Goal: Task Accomplishment & Management: Manage account settings

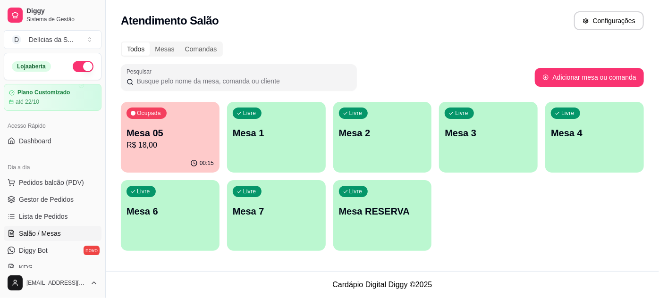
scroll to position [85, 0]
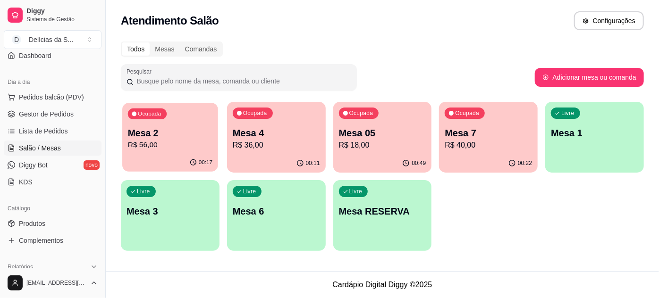
click at [170, 142] on p "R$ 56,00" at bounding box center [170, 145] width 84 height 11
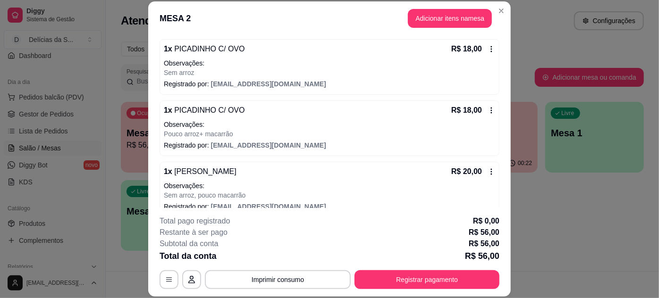
scroll to position [98, 0]
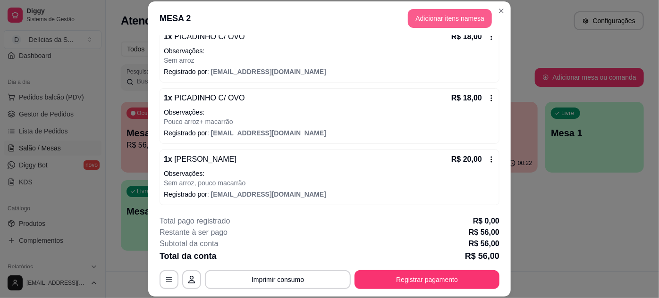
click at [447, 13] on button "Adicionar itens na mesa" at bounding box center [450, 18] width 84 height 19
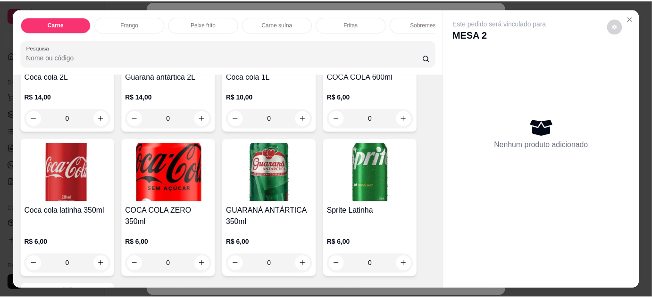
scroll to position [1286, 0]
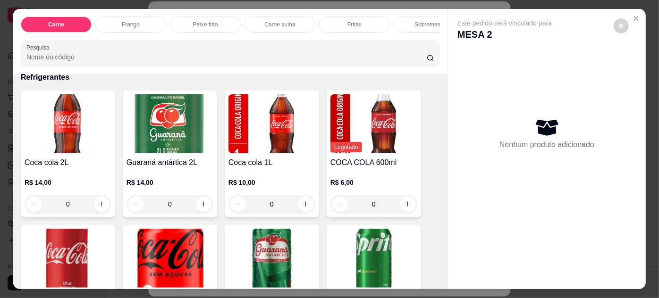
click at [356, 123] on img at bounding box center [373, 123] width 87 height 59
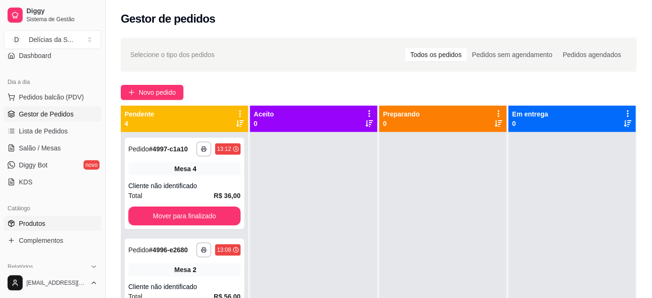
click at [42, 224] on span "Produtos" at bounding box center [32, 223] width 26 height 9
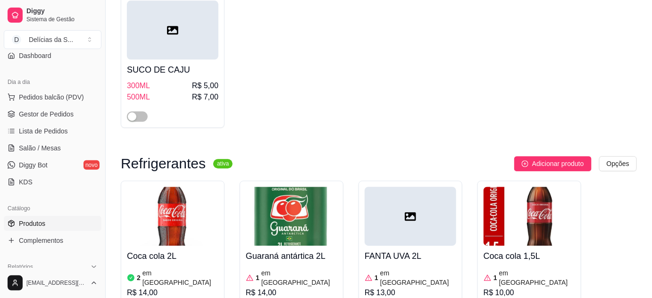
scroll to position [3259, 0]
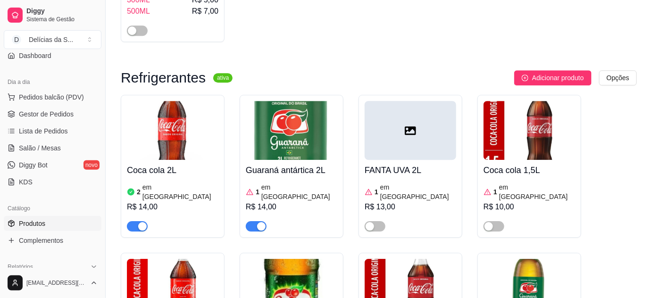
click at [396, 259] on img at bounding box center [411, 288] width 92 height 59
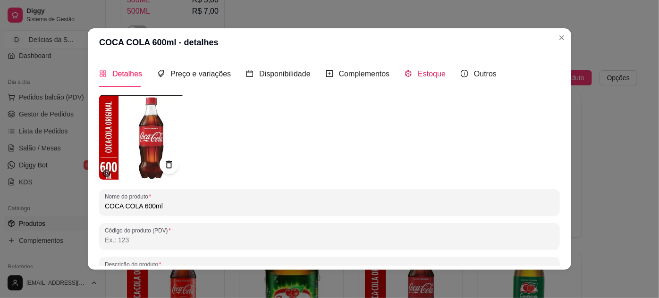
click at [426, 76] on span "Estoque" at bounding box center [432, 74] width 28 height 8
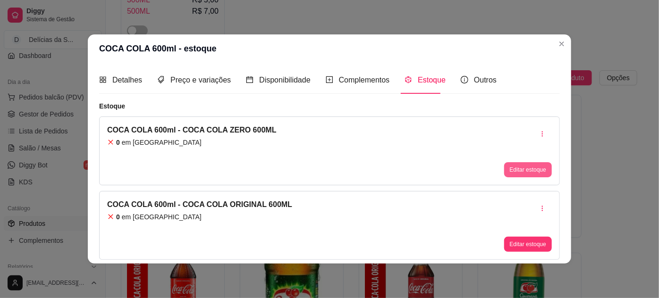
click at [527, 169] on button "Editar estoque" at bounding box center [528, 169] width 48 height 15
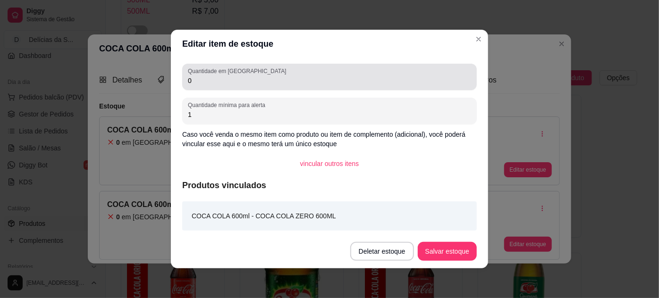
drag, startPoint x: 210, startPoint y: 79, endPoint x: 196, endPoint y: 90, distance: 17.8
click at [208, 84] on input "0" at bounding box center [329, 80] width 283 height 9
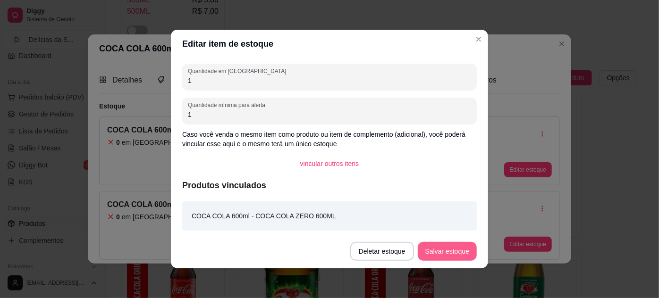
type input "1"
click at [438, 255] on button "Salvar estoque" at bounding box center [447, 251] width 59 height 19
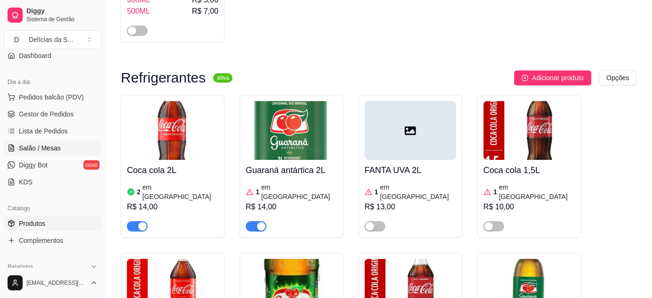
click at [49, 145] on span "Salão / Mesas" at bounding box center [40, 147] width 42 height 9
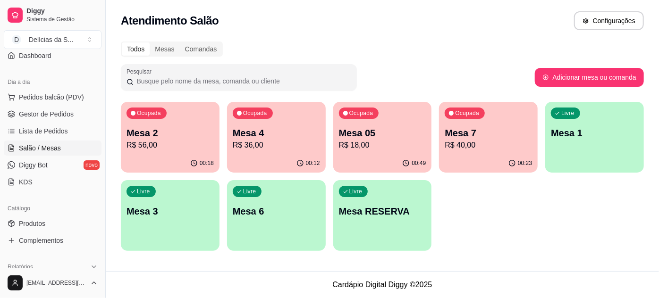
click at [155, 142] on p "R$ 56,00" at bounding box center [169, 145] width 87 height 11
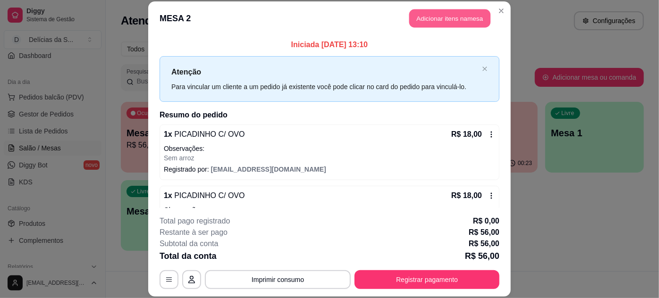
click at [448, 15] on button "Adicionar itens na mesa" at bounding box center [449, 18] width 81 height 18
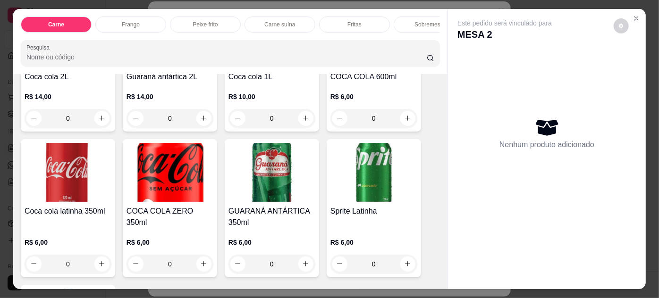
scroll to position [1286, 0]
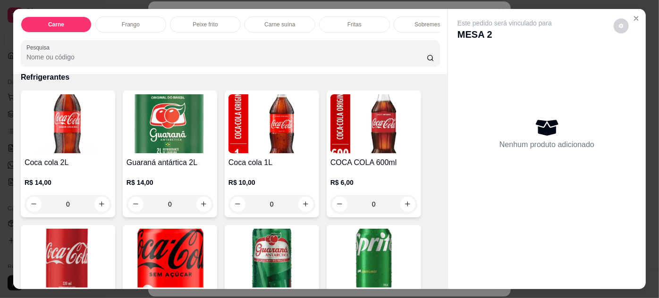
click at [391, 138] on img at bounding box center [373, 123] width 87 height 59
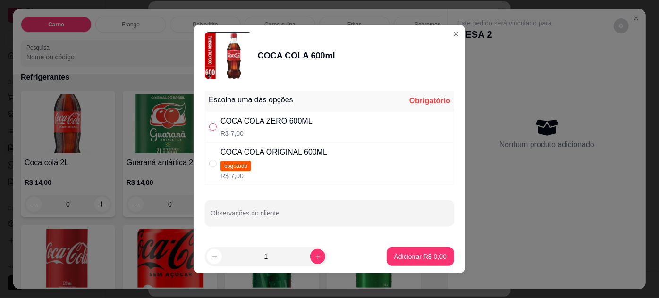
click at [210, 125] on input "" at bounding box center [213, 127] width 8 height 8
radio input "true"
click at [413, 256] on p "Adicionar R$ 7,00" at bounding box center [419, 256] width 51 height 9
type input "1"
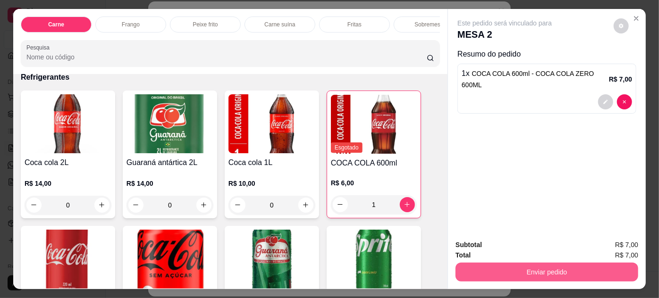
click at [470, 265] on button "Enviar pedido" at bounding box center [546, 272] width 183 height 19
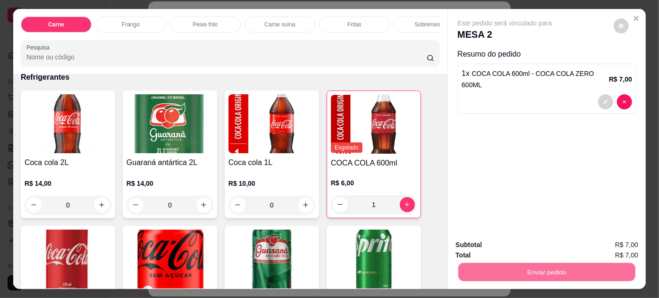
click at [615, 239] on button "Enviar pedido" at bounding box center [613, 246] width 53 height 18
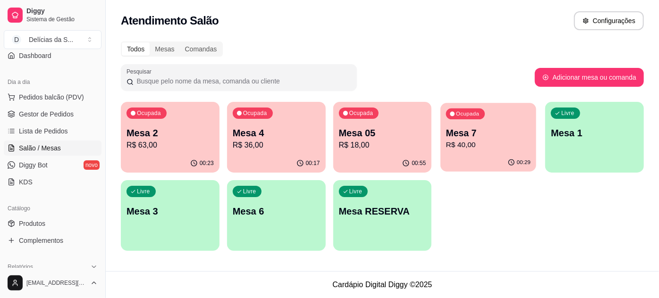
click at [492, 140] on p "R$ 40,00" at bounding box center [488, 145] width 84 height 11
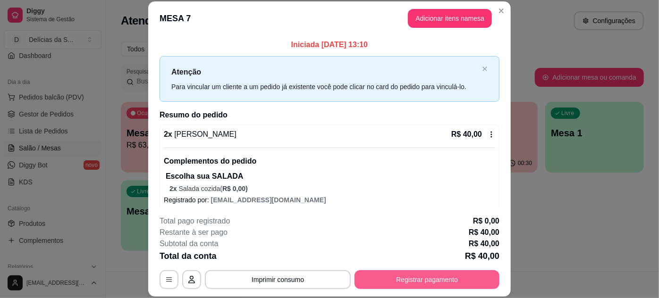
click at [423, 278] on button "Registrar pagamento" at bounding box center [426, 279] width 145 height 19
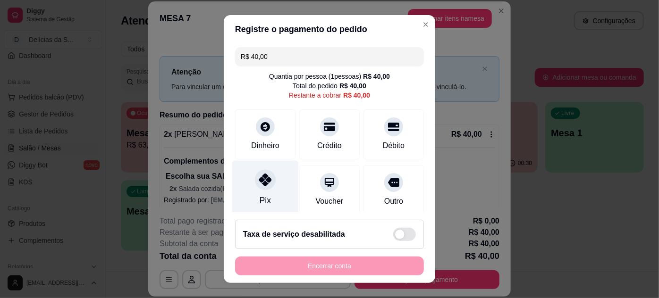
click at [280, 195] on div "Pix" at bounding box center [265, 187] width 67 height 55
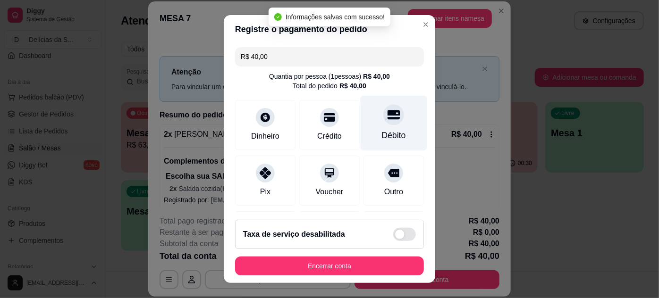
type input "R$ 0,00"
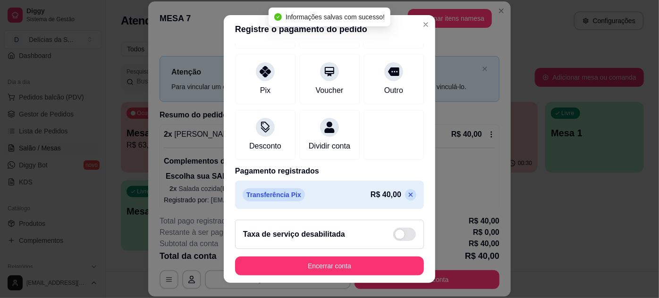
scroll to position [15, 0]
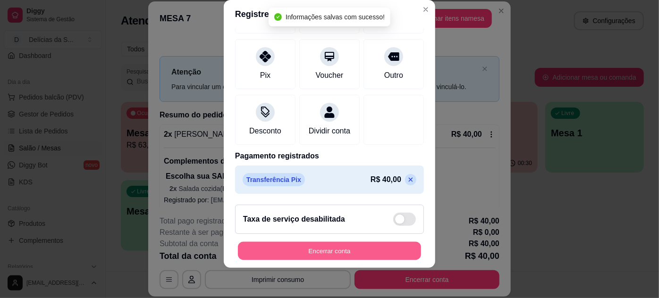
click at [360, 250] on button "Encerrar conta" at bounding box center [329, 251] width 183 height 18
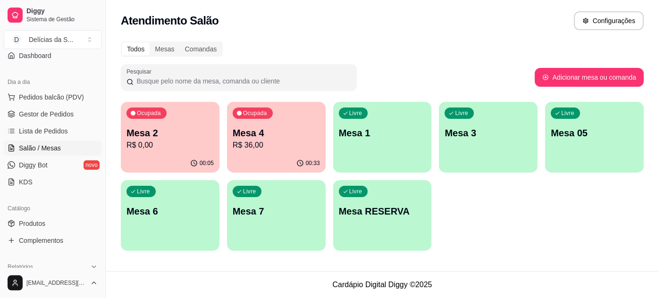
click at [282, 149] on p "R$ 36,00" at bounding box center [276, 145] width 87 height 11
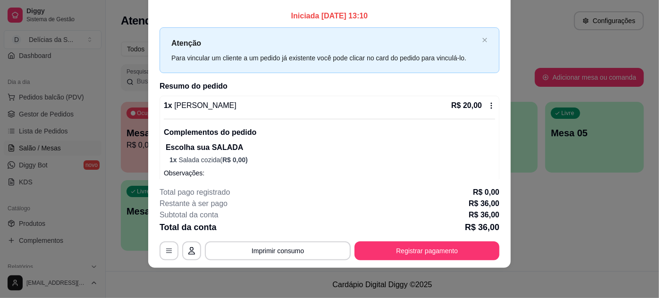
scroll to position [0, 0]
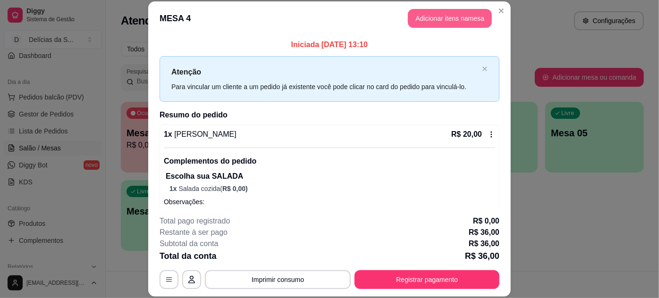
click at [462, 22] on button "Adicionar itens na mesa" at bounding box center [450, 18] width 84 height 19
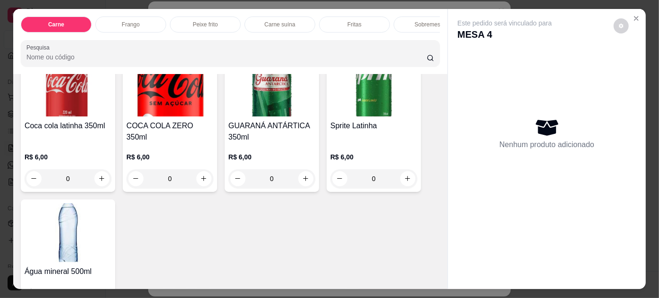
scroll to position [1497, 0]
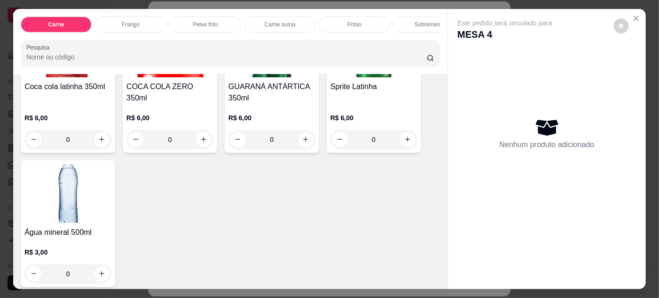
click at [81, 186] on img at bounding box center [68, 193] width 87 height 59
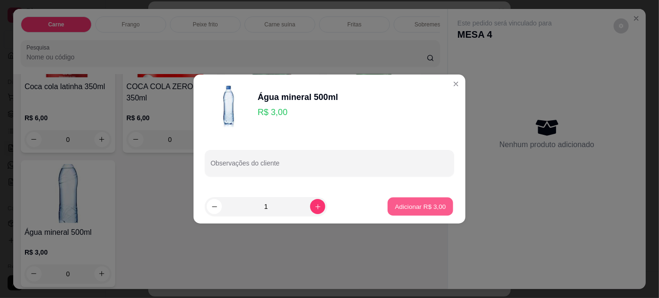
click at [408, 206] on p "Adicionar R$ 3,00" at bounding box center [419, 206] width 51 height 9
type input "1"
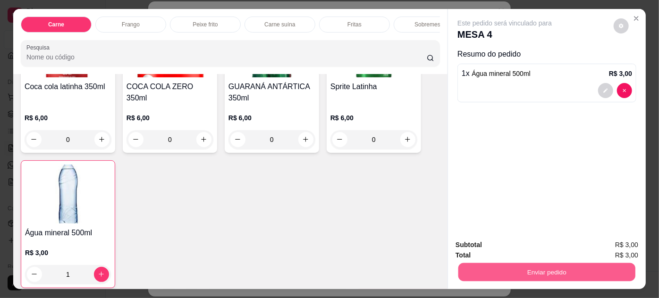
click at [535, 268] on button "Enviar pedido" at bounding box center [546, 272] width 177 height 18
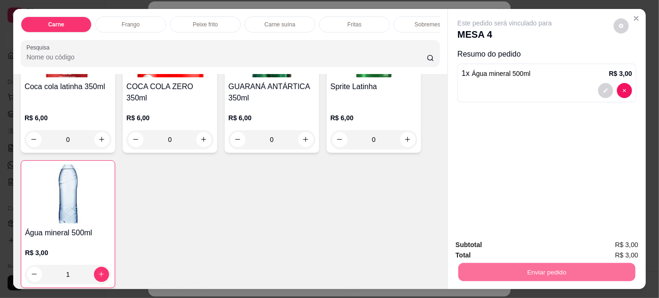
click at [597, 242] on button "Enviar pedido" at bounding box center [613, 246] width 53 height 18
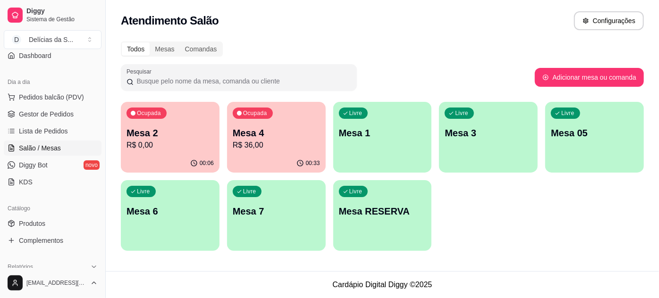
click at [284, 148] on p "R$ 36,00" at bounding box center [276, 145] width 87 height 11
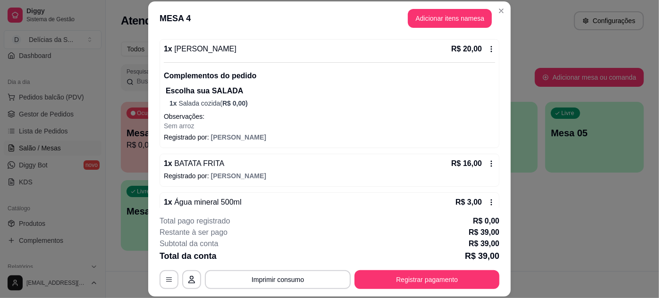
scroll to position [106, 0]
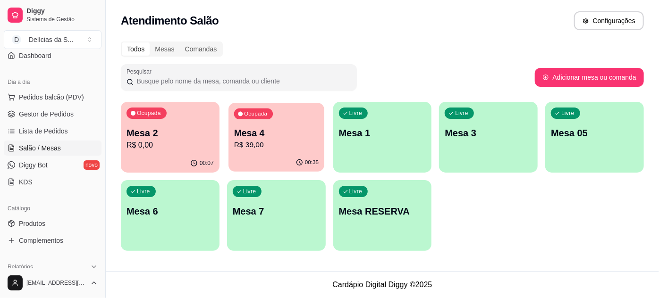
click at [263, 141] on p "R$ 39,00" at bounding box center [276, 145] width 84 height 11
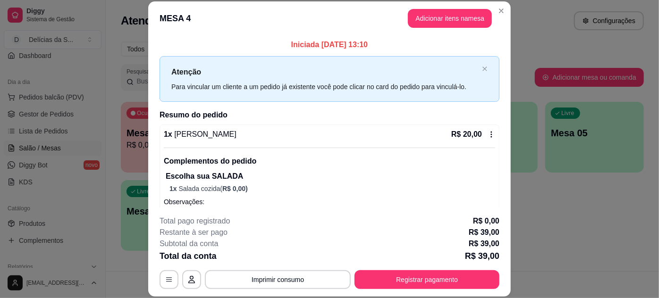
scroll to position [29, 0]
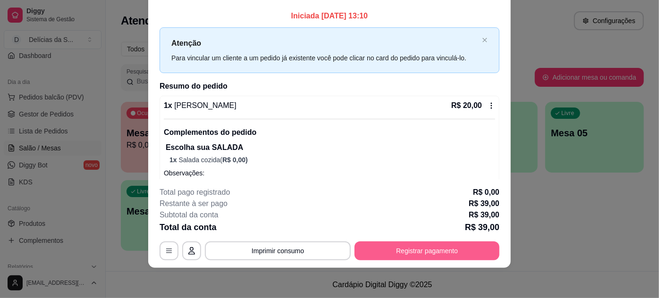
click at [435, 254] on button "Registrar pagamento" at bounding box center [426, 251] width 145 height 19
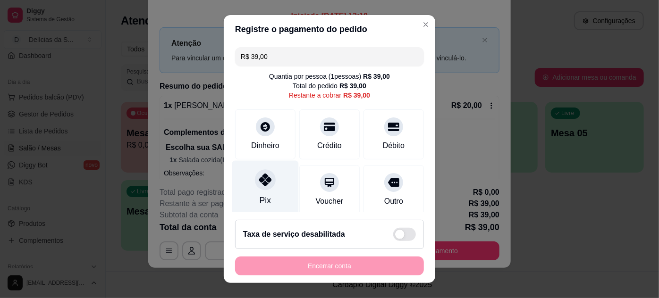
click at [273, 191] on div "Pix" at bounding box center [265, 187] width 67 height 55
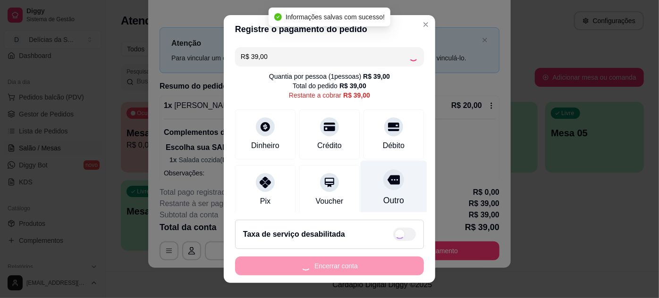
type input "R$ 0,00"
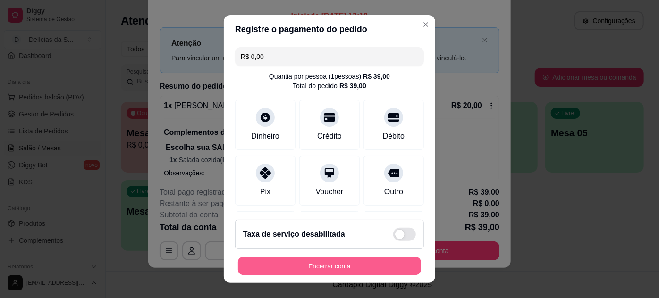
click at [339, 265] on button "Encerrar conta" at bounding box center [329, 266] width 183 height 18
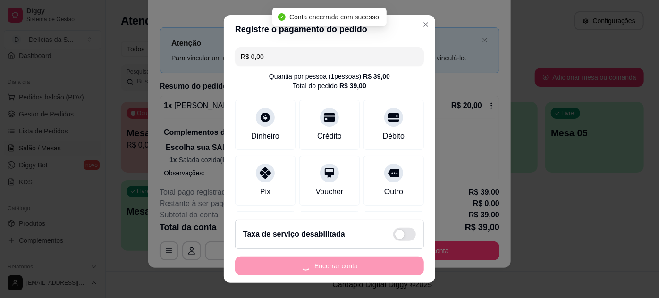
scroll to position [0, 0]
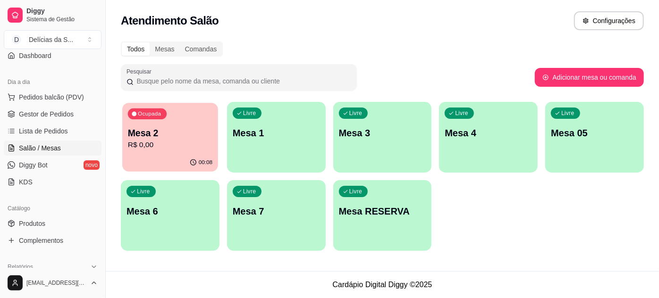
click at [163, 141] on p "R$ 0,00" at bounding box center [170, 145] width 84 height 11
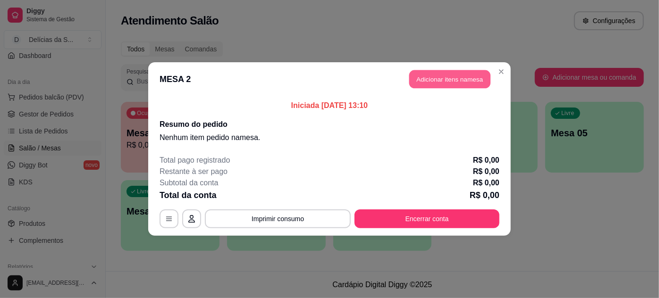
click at [453, 81] on button "Adicionar itens na mesa" at bounding box center [449, 79] width 81 height 18
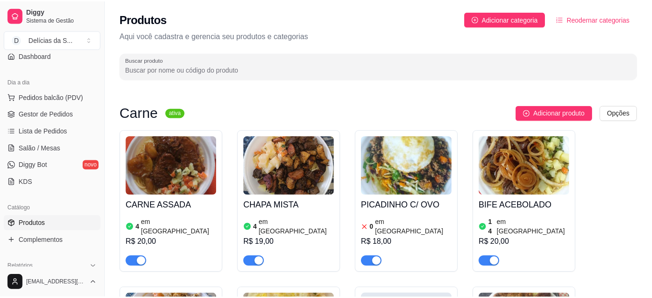
scroll to position [3259, 0]
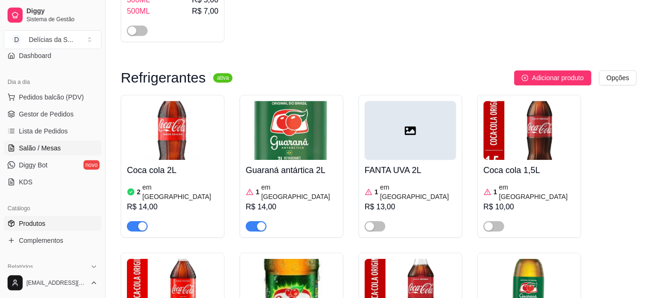
drag, startPoint x: 46, startPoint y: 147, endPoint x: 61, endPoint y: 142, distance: 15.8
click at [46, 146] on span "Salão / Mesas" at bounding box center [40, 147] width 42 height 9
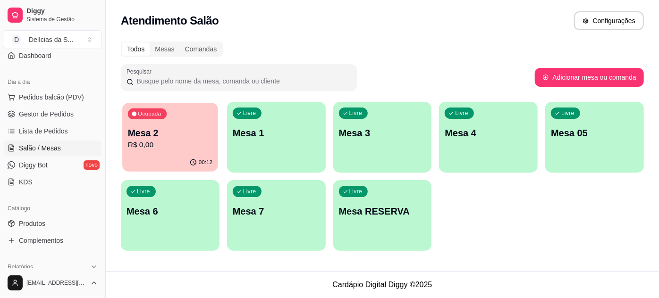
click at [180, 146] on p "R$ 0,00" at bounding box center [170, 145] width 84 height 11
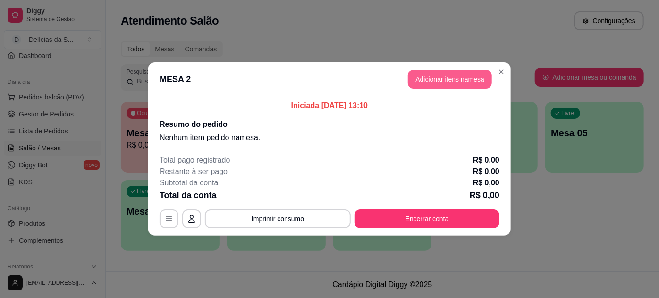
click at [443, 79] on button "Adicionar itens na mesa" at bounding box center [450, 79] width 84 height 19
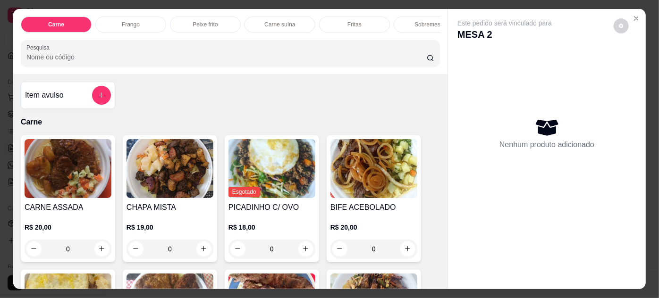
scroll to position [85, 0]
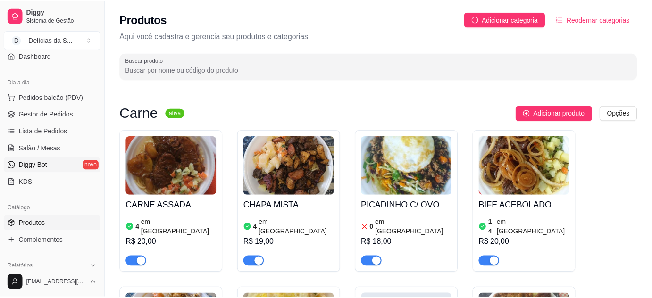
scroll to position [3259, 0]
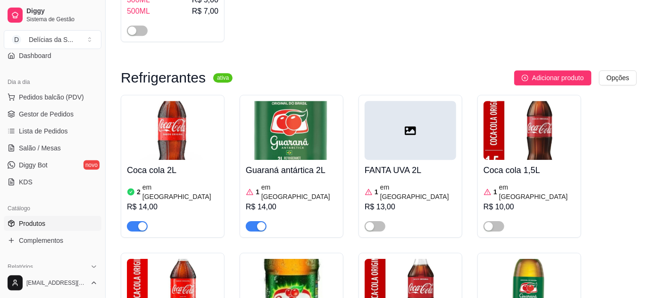
click at [31, 221] on span "Produtos" at bounding box center [32, 223] width 26 height 9
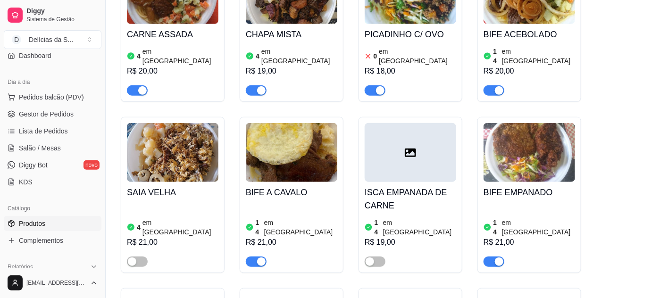
scroll to position [85, 0]
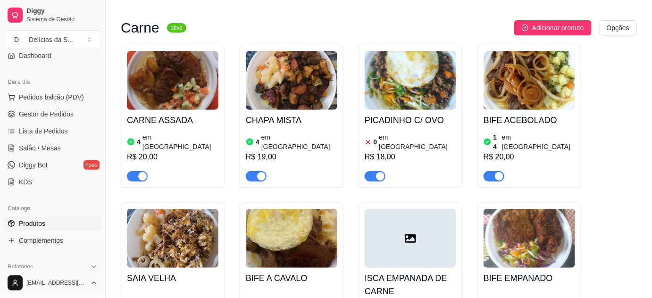
click at [154, 233] on img at bounding box center [173, 238] width 92 height 59
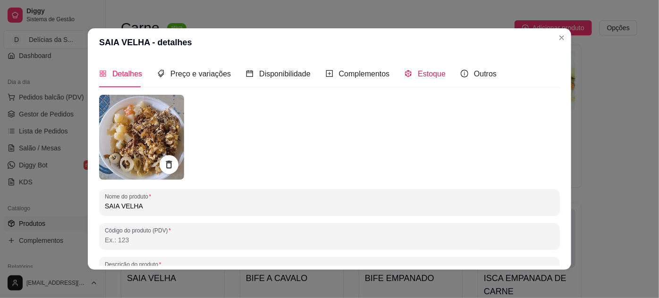
click at [419, 74] on span "Estoque" at bounding box center [432, 74] width 28 height 8
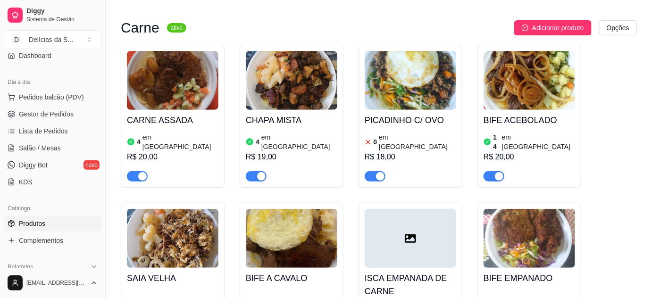
scroll to position [171, 0]
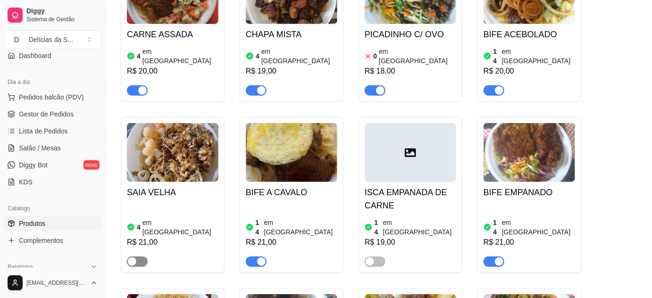
click at [142, 257] on span "button" at bounding box center [137, 262] width 21 height 10
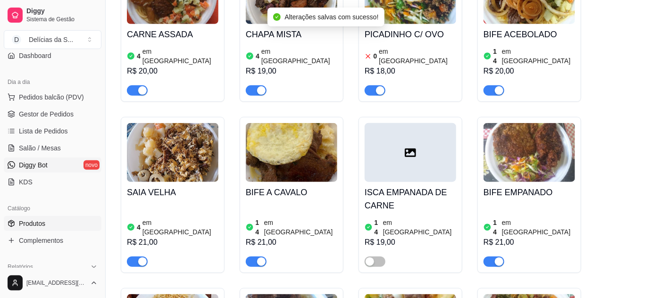
click at [41, 158] on link "Diggy Bot novo" at bounding box center [53, 165] width 98 height 15
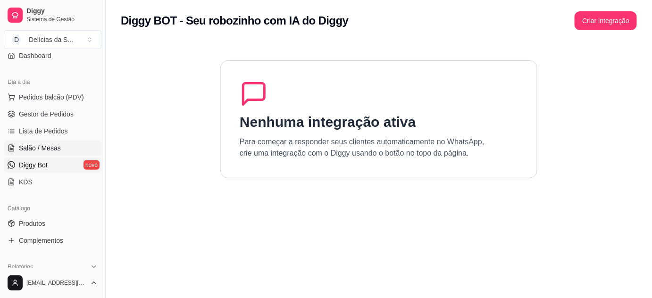
click at [44, 147] on span "Salão / Mesas" at bounding box center [40, 147] width 42 height 9
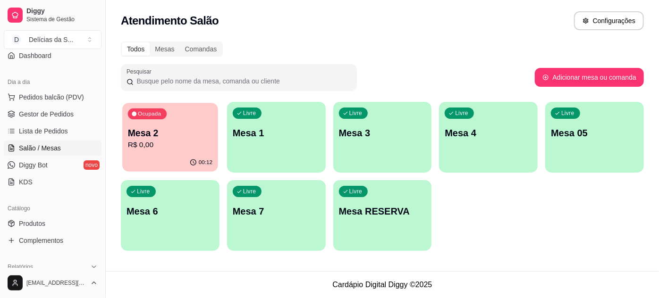
click at [170, 139] on div "Mesa 2 R$ 0,00" at bounding box center [170, 139] width 84 height 24
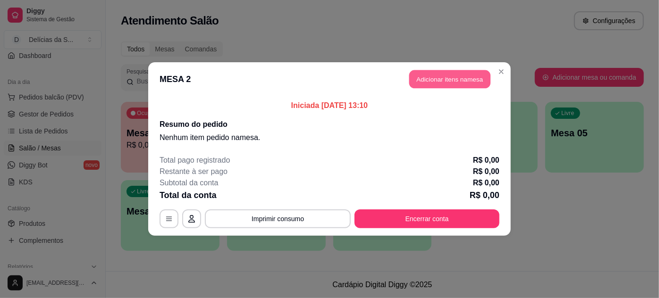
click at [479, 83] on button "Adicionar itens na mesa" at bounding box center [449, 79] width 81 height 18
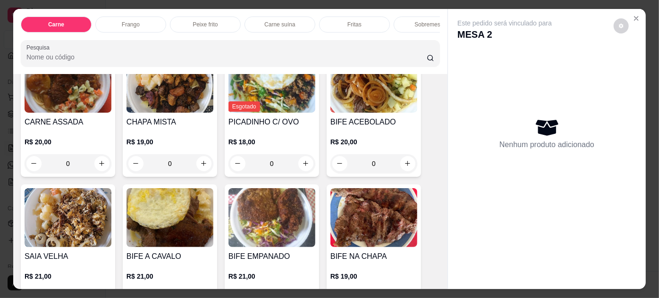
scroll to position [171, 0]
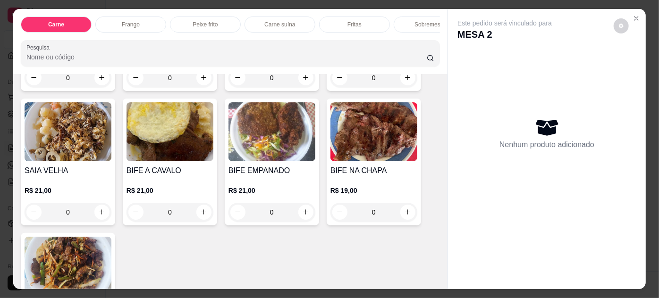
click at [63, 158] on img at bounding box center [68, 131] width 87 height 59
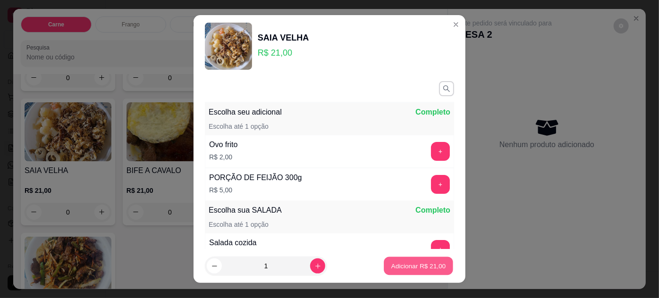
click at [391, 266] on p "Adicionar R$ 21,00" at bounding box center [418, 266] width 55 height 9
type input "1"
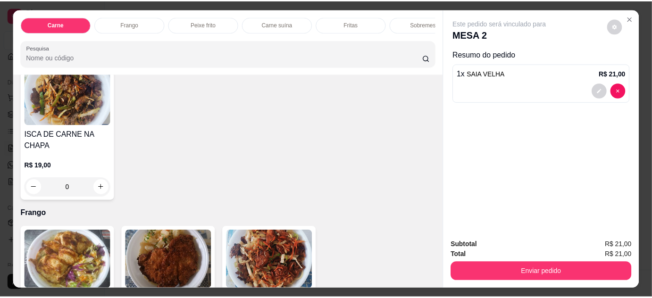
scroll to position [429, 0]
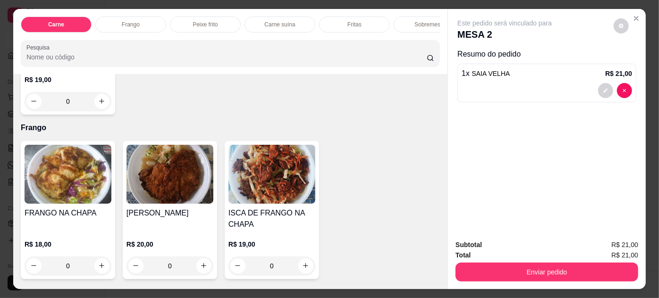
click at [177, 179] on img at bounding box center [169, 174] width 87 height 59
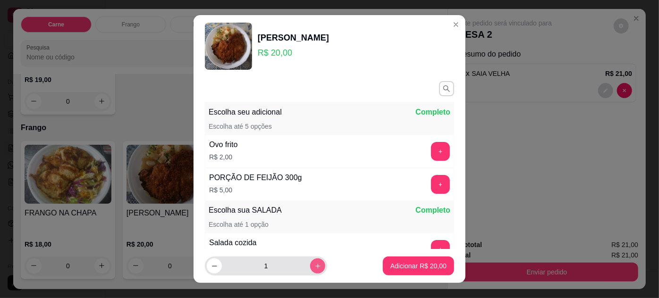
click at [310, 261] on button "increase-product-quantity" at bounding box center [317, 266] width 15 height 15
type input "2"
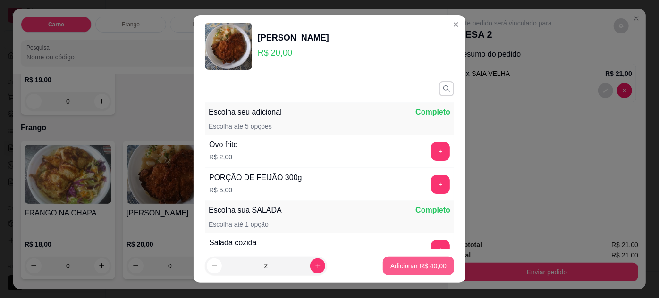
click at [436, 270] on button "Adicionar R$ 40,00" at bounding box center [418, 266] width 71 height 19
type input "2"
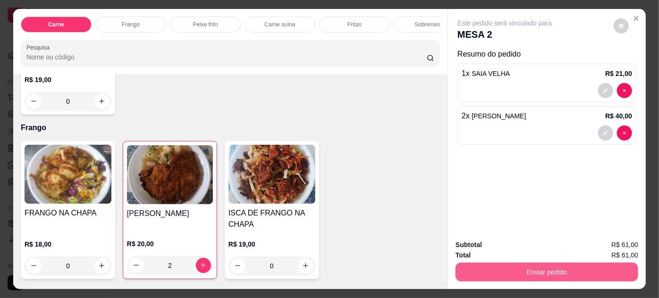
click at [522, 264] on button "Enviar pedido" at bounding box center [546, 272] width 183 height 19
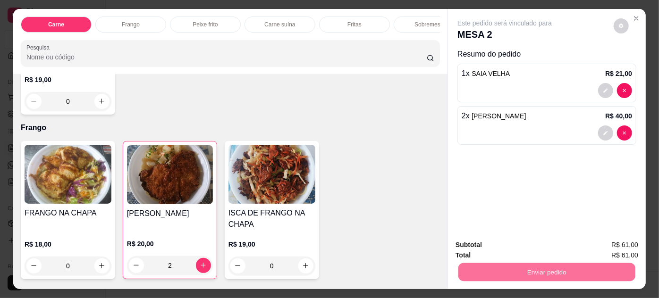
click at [608, 240] on button "Enviar pedido" at bounding box center [614, 245] width 52 height 17
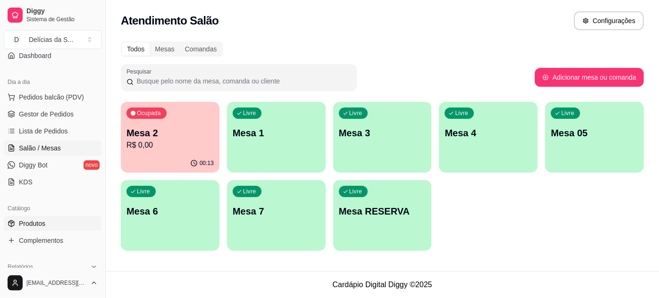
click at [34, 222] on span "Produtos" at bounding box center [32, 223] width 26 height 9
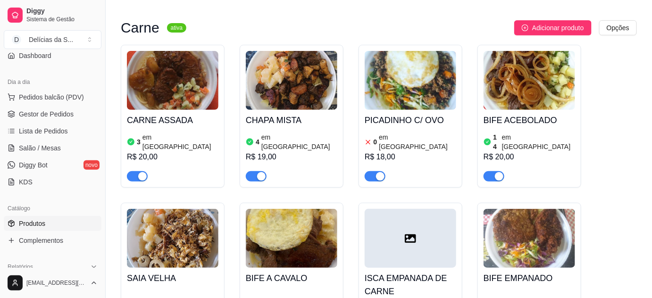
scroll to position [171, 0]
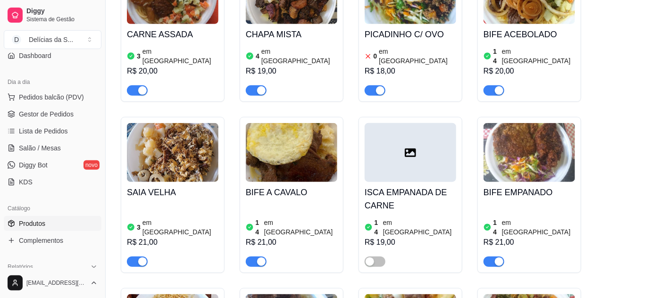
click at [137, 257] on button "button" at bounding box center [137, 262] width 21 height 10
click at [54, 144] on span "Salão / Mesas" at bounding box center [40, 147] width 42 height 9
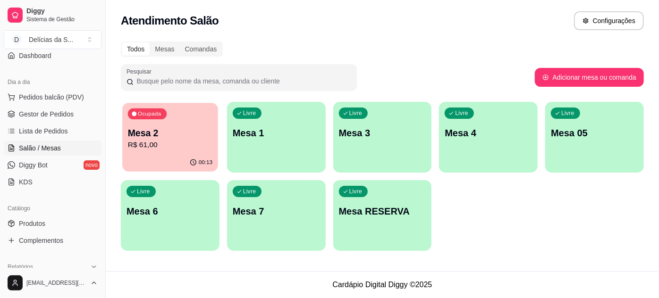
click at [188, 149] on p "R$ 61,00" at bounding box center [170, 145] width 84 height 11
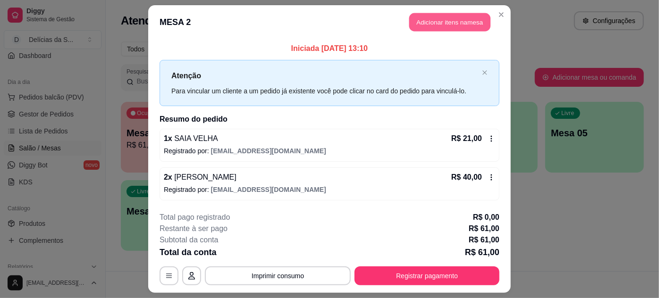
click at [430, 25] on button "Adicionar itens na mesa" at bounding box center [449, 22] width 81 height 18
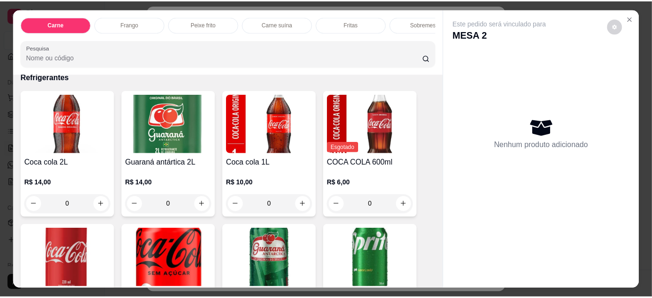
scroll to position [1372, 0]
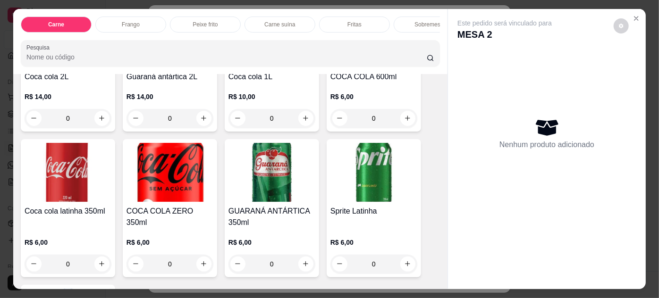
click at [266, 177] on img at bounding box center [271, 172] width 87 height 59
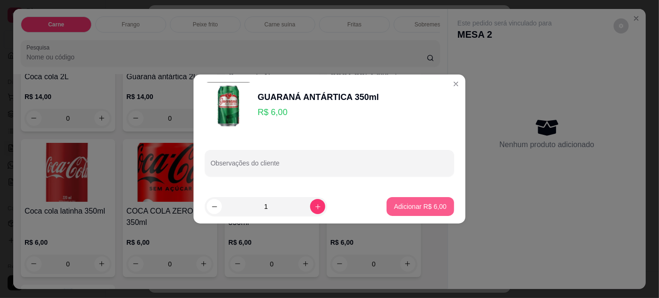
click at [410, 208] on p "Adicionar R$ 6,00" at bounding box center [420, 206] width 52 height 9
type input "1"
click at [410, 208] on h4 "Sprite Latinha" at bounding box center [373, 211] width 87 height 11
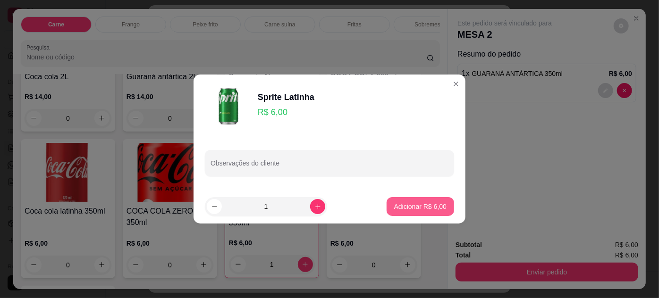
click at [394, 206] on p "Adicionar R$ 6,00" at bounding box center [420, 206] width 52 height 9
type input "1"
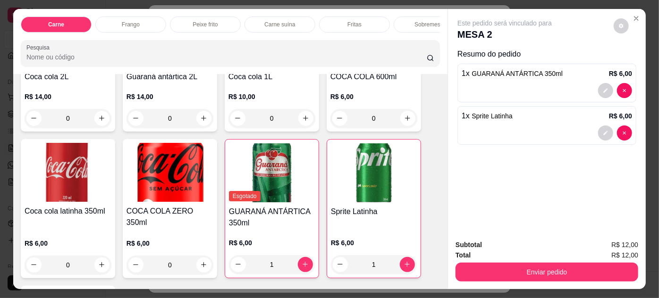
click at [184, 169] on img at bounding box center [169, 172] width 87 height 59
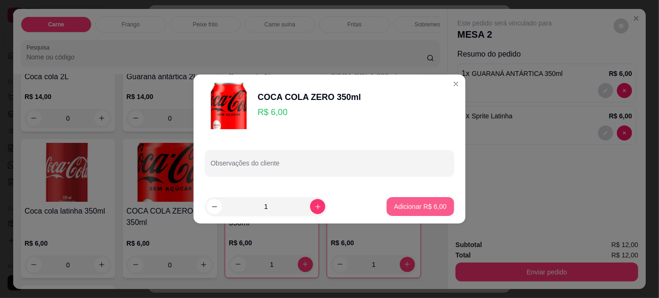
click at [422, 205] on p "Adicionar R$ 6,00" at bounding box center [420, 206] width 52 height 9
type input "1"
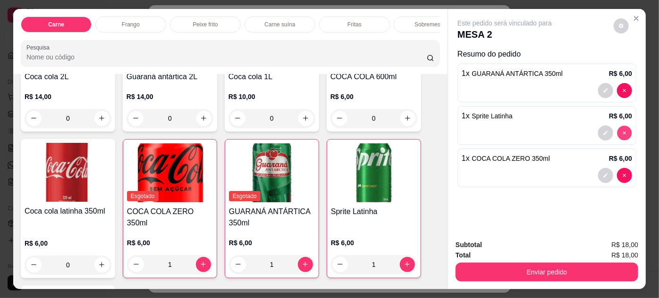
type input "0"
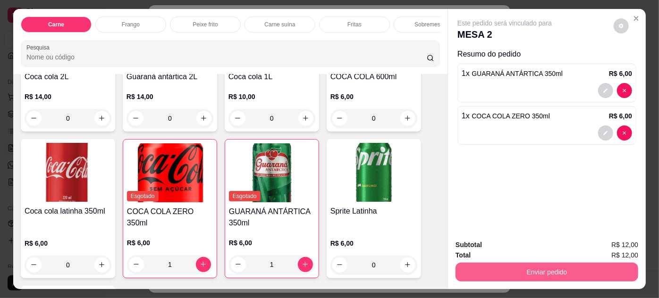
click at [570, 271] on button "Enviar pedido" at bounding box center [546, 272] width 183 height 19
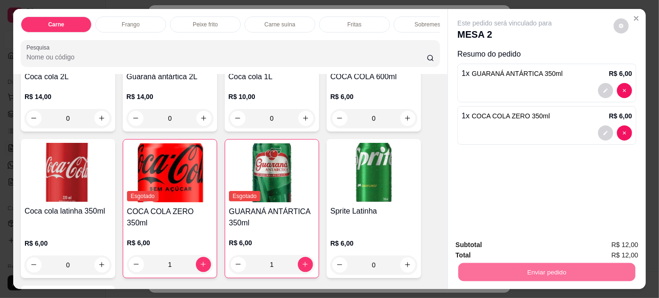
click at [612, 241] on button "Enviar pedido" at bounding box center [614, 245] width 52 height 17
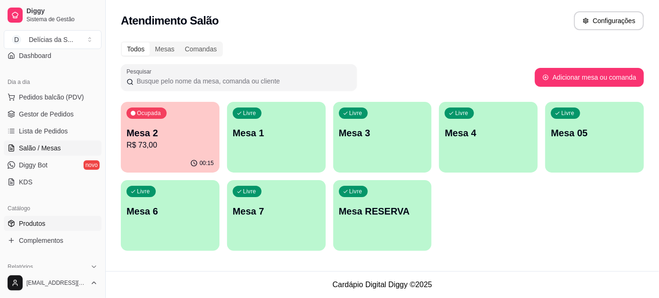
click at [46, 223] on link "Produtos" at bounding box center [53, 223] width 98 height 15
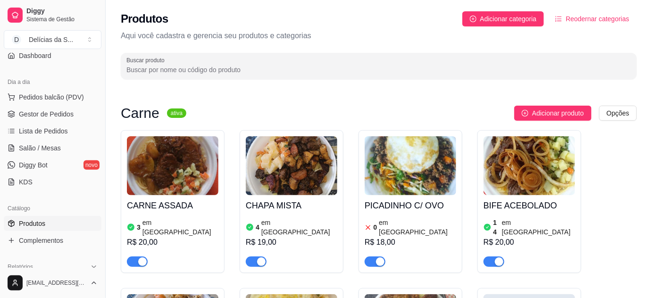
click at [162, 173] on img at bounding box center [173, 165] width 92 height 59
click at [132, 257] on span "button" at bounding box center [137, 262] width 21 height 10
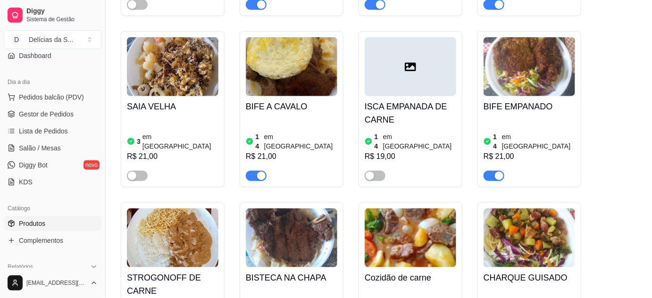
scroll to position [171, 0]
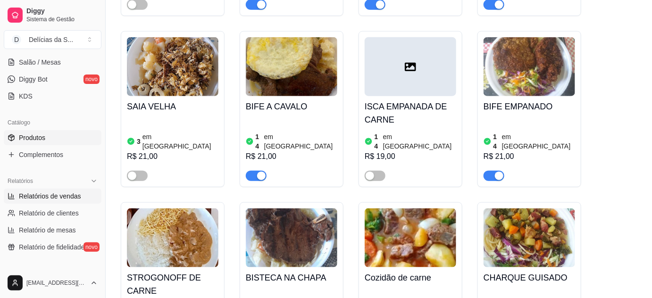
click at [46, 199] on span "Relatórios de vendas" at bounding box center [50, 196] width 62 height 9
select select "ALL"
select select "0"
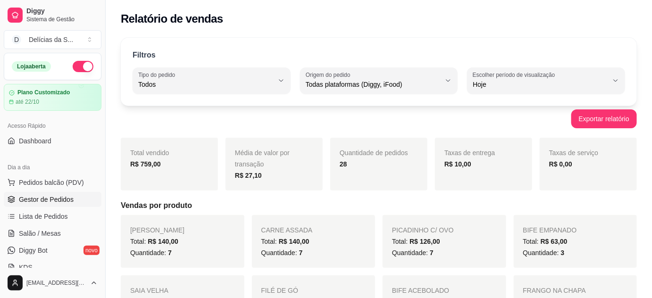
click at [58, 198] on span "Gestor de Pedidos" at bounding box center [46, 199] width 55 height 9
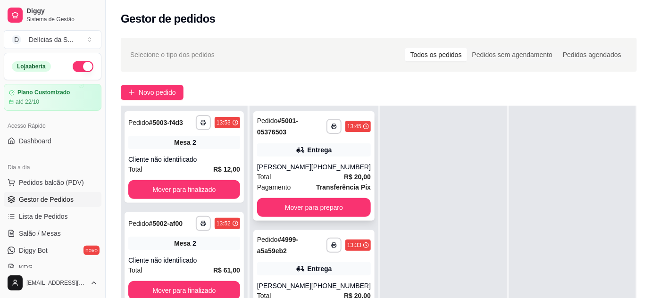
scroll to position [85, 0]
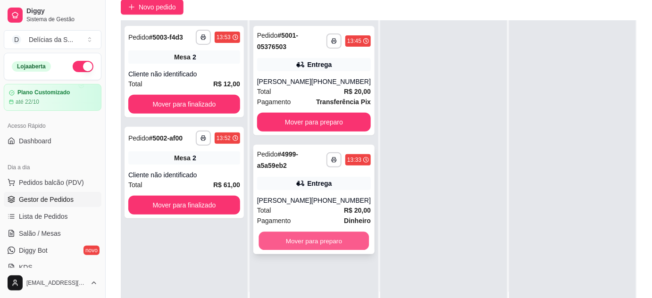
click at [332, 237] on button "Mover para preparo" at bounding box center [314, 241] width 110 height 18
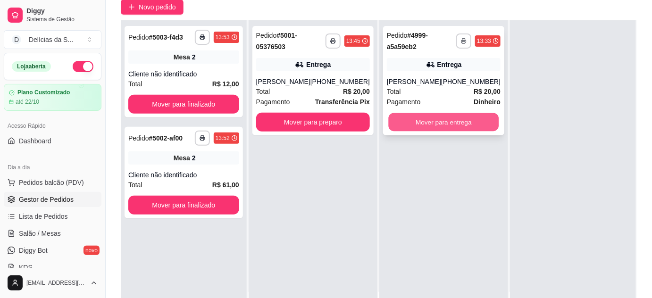
click at [433, 124] on button "Mover para entrega" at bounding box center [444, 122] width 110 height 18
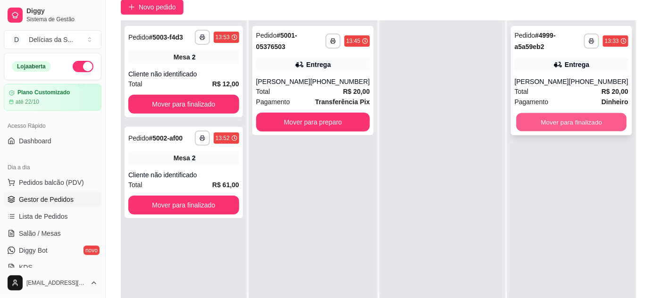
click at [542, 123] on button "Mover para finalizado" at bounding box center [571, 122] width 110 height 18
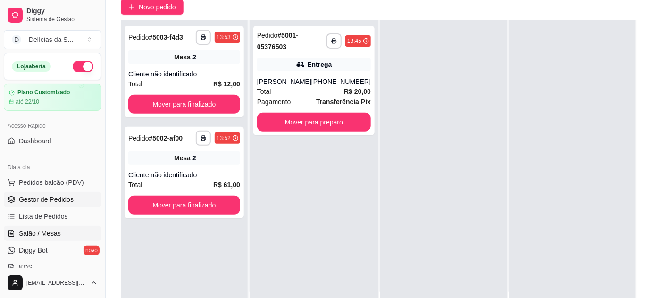
click at [60, 232] on link "Salão / Mesas" at bounding box center [53, 233] width 98 height 15
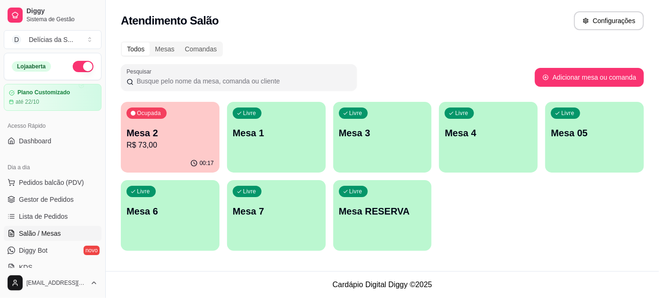
click at [157, 137] on p "Mesa 2" at bounding box center [169, 132] width 87 height 13
click at [157, 137] on p "Mesa 2" at bounding box center [170, 133] width 84 height 13
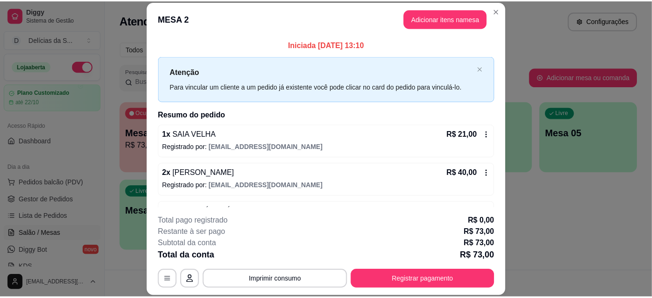
scroll to position [68, 0]
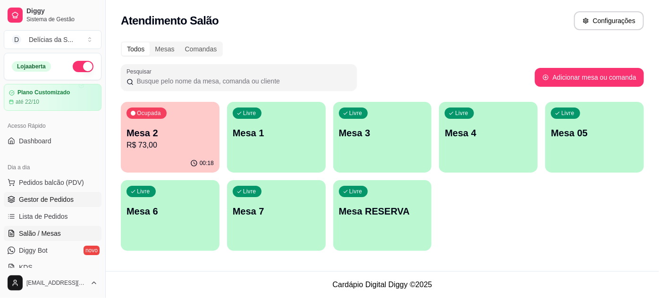
click at [48, 199] on span "Gestor de Pedidos" at bounding box center [46, 199] width 55 height 9
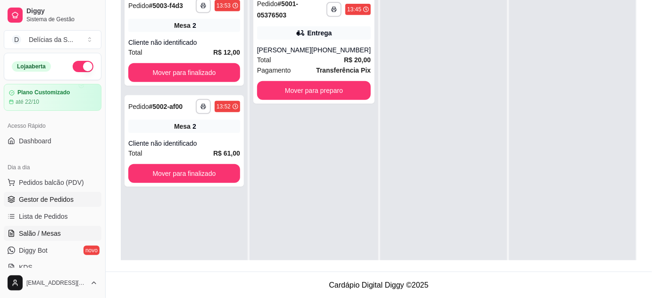
click at [49, 232] on span "Salão / Mesas" at bounding box center [40, 233] width 42 height 9
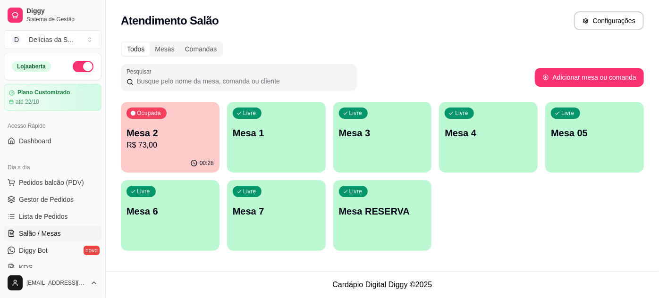
click at [193, 149] on p "R$ 73,00" at bounding box center [169, 145] width 87 height 11
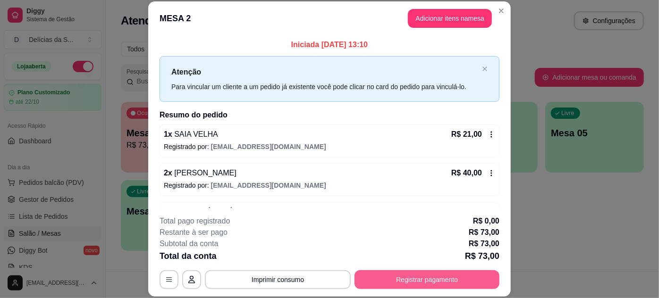
click at [384, 274] on button "Registrar pagamento" at bounding box center [426, 279] width 145 height 19
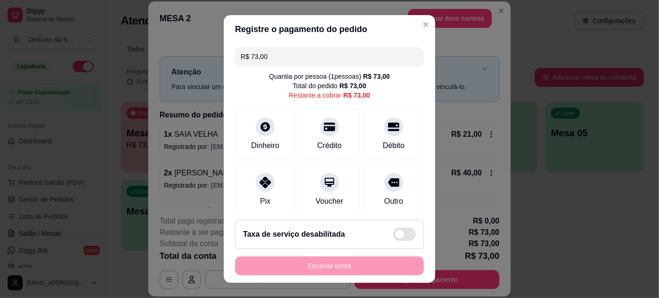
click at [302, 59] on input "R$ 73,00" at bounding box center [329, 56] width 177 height 19
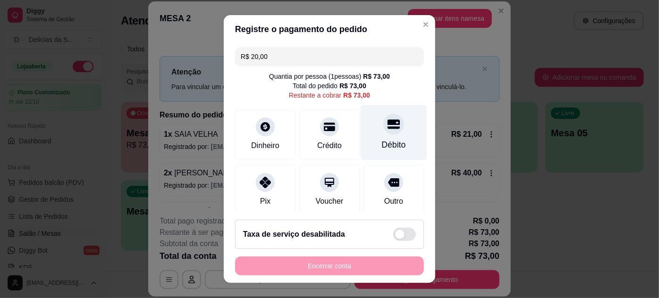
click at [365, 133] on div "Débito" at bounding box center [393, 132] width 67 height 55
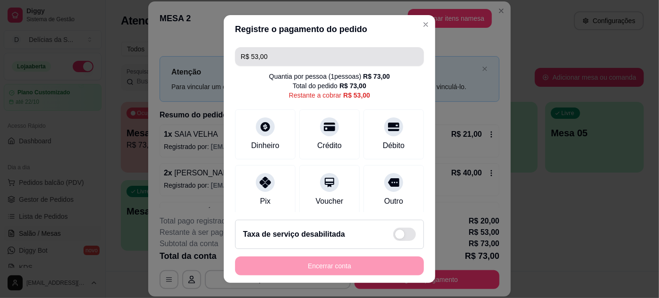
click at [364, 58] on input "R$ 53,00" at bounding box center [329, 56] width 177 height 19
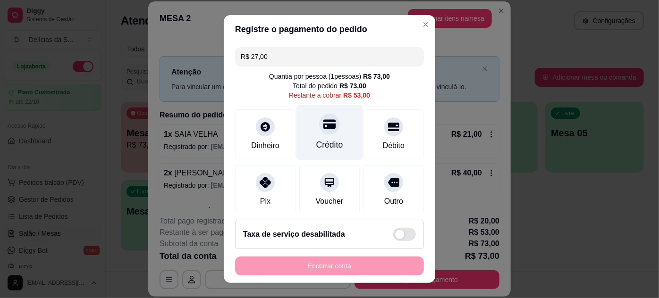
click at [327, 132] on div "Crédito" at bounding box center [329, 132] width 67 height 55
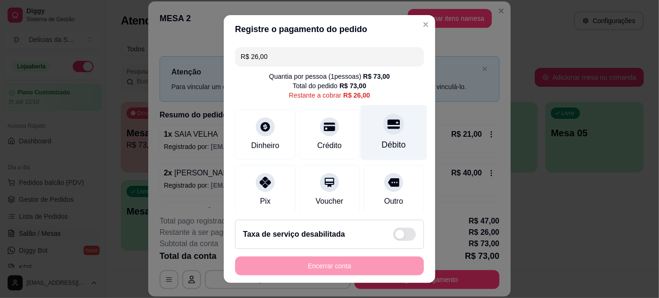
click at [382, 142] on div "Débito" at bounding box center [394, 145] width 24 height 12
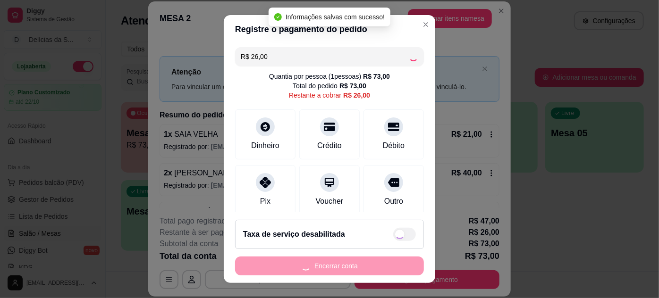
type input "R$ 0,00"
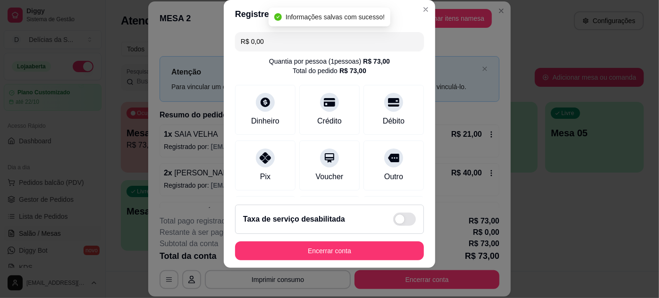
scroll to position [184, 0]
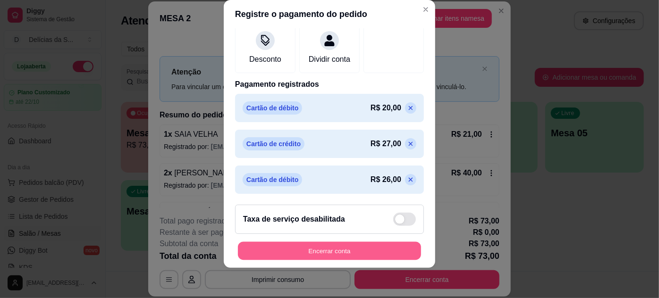
click at [359, 251] on button "Encerrar conta" at bounding box center [329, 251] width 183 height 18
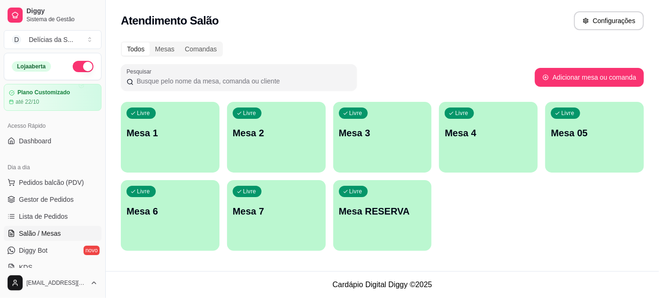
click at [258, 184] on div "Livre Mesa 7" at bounding box center [276, 209] width 99 height 59
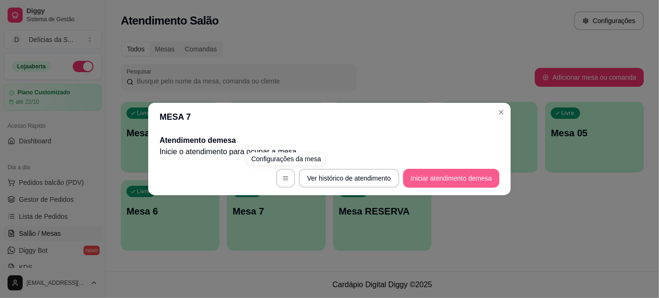
click at [431, 175] on button "Iniciar atendimento de mesa" at bounding box center [451, 178] width 96 height 19
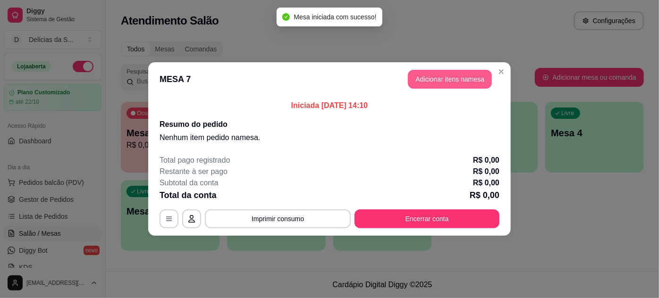
click at [431, 75] on button "Adicionar itens na mesa" at bounding box center [450, 79] width 84 height 19
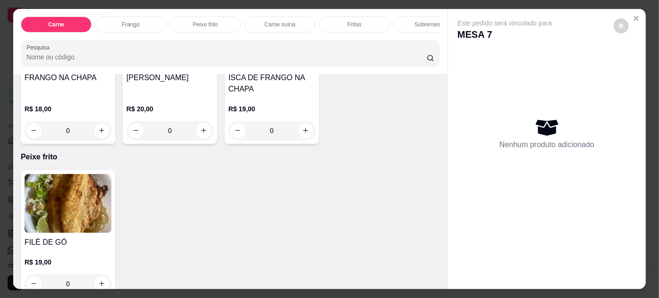
scroll to position [343, 0]
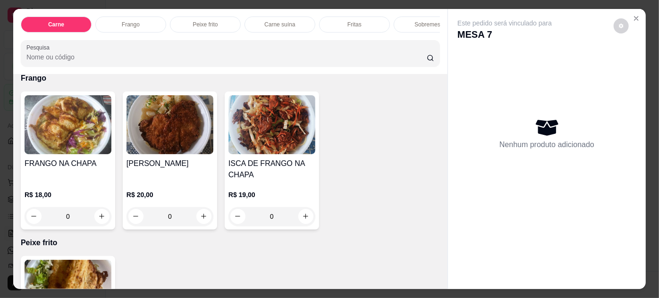
click at [200, 217] on div "0" at bounding box center [169, 216] width 87 height 19
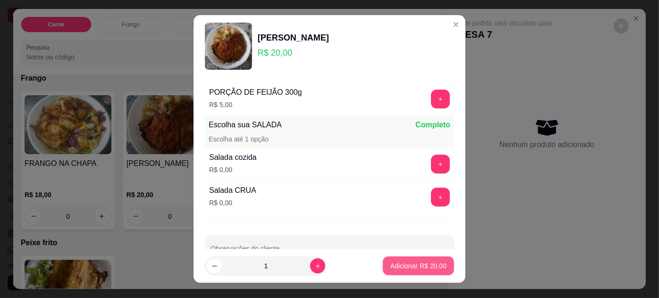
click at [395, 264] on p "Adicionar R$ 20,00" at bounding box center [418, 265] width 56 height 9
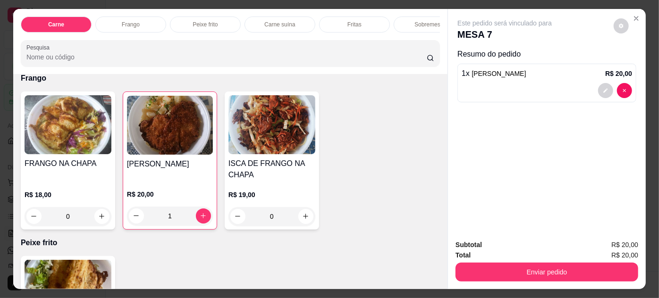
click at [200, 221] on div "1" at bounding box center [170, 216] width 86 height 19
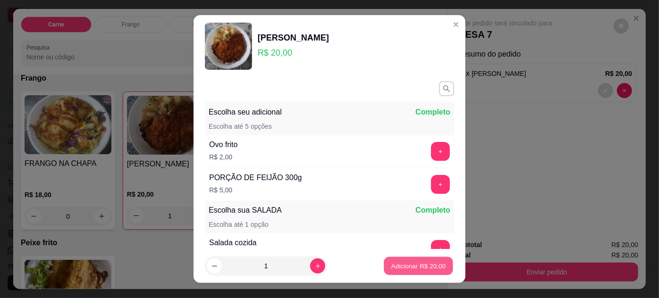
click at [400, 263] on p "Adicionar R$ 20,00" at bounding box center [418, 266] width 55 height 9
type input "2"
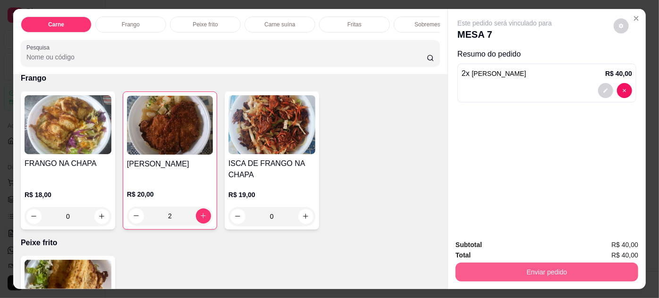
click at [542, 269] on button "Enviar pedido" at bounding box center [546, 272] width 183 height 19
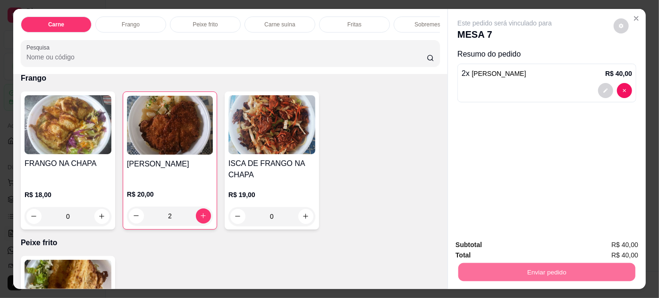
click at [618, 243] on button "Enviar pedido" at bounding box center [614, 245] width 52 height 17
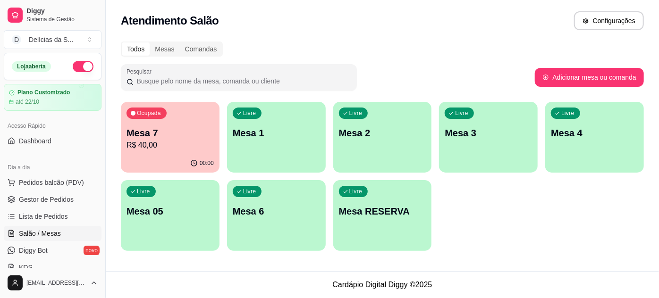
click at [146, 150] on p "R$ 40,00" at bounding box center [169, 145] width 87 height 11
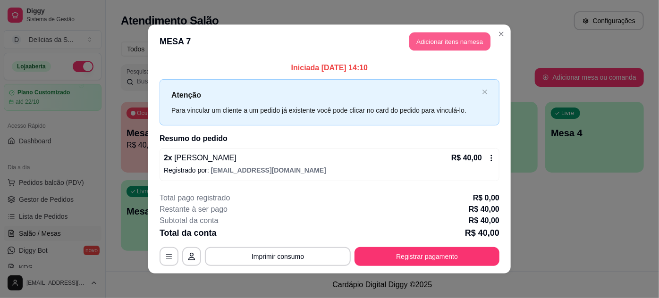
click at [458, 43] on button "Adicionar itens na mesa" at bounding box center [449, 42] width 81 height 18
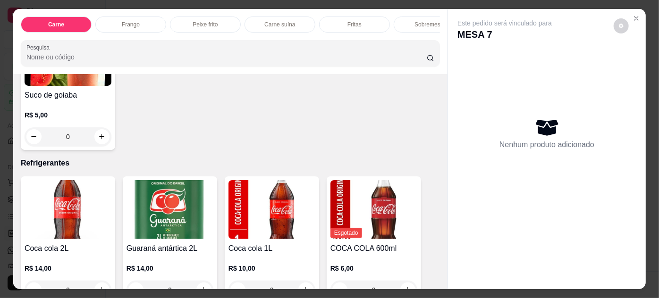
scroll to position [1286, 0]
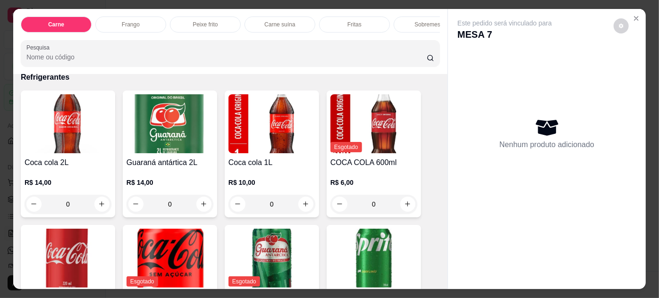
click at [88, 240] on img at bounding box center [68, 258] width 87 height 59
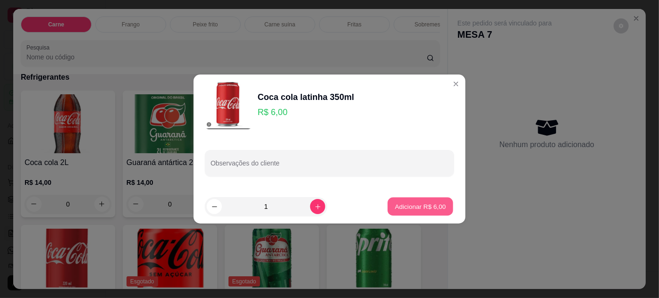
click at [413, 209] on p "Adicionar R$ 6,00" at bounding box center [419, 206] width 51 height 9
type input "1"
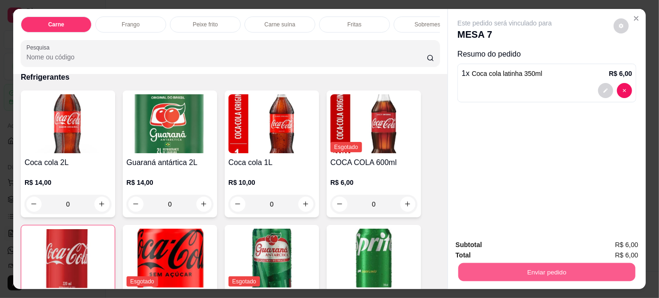
click at [527, 265] on button "Enviar pedido" at bounding box center [546, 272] width 177 height 18
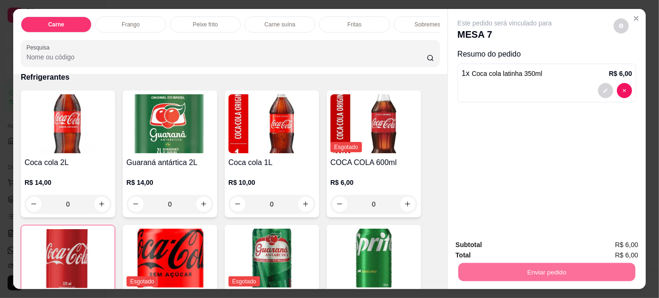
click at [608, 245] on button "Enviar pedido" at bounding box center [613, 246] width 53 height 18
